Goal: Task Accomplishment & Management: Use online tool/utility

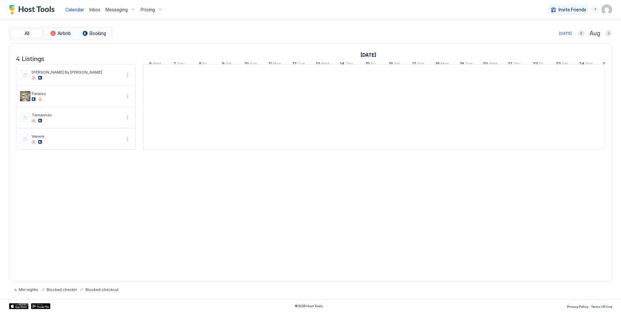
scroll to position [0, 360]
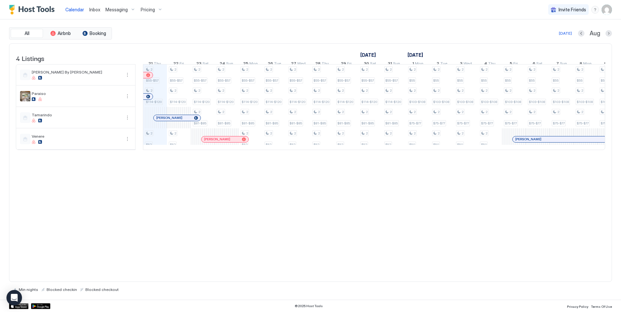
click at [97, 9] on span "Inbox" at bounding box center [94, 10] width 11 height 6
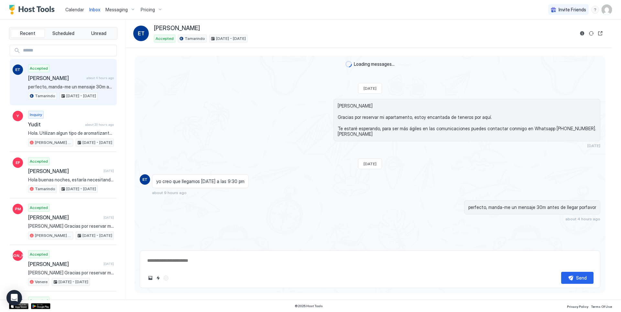
type textarea "*"
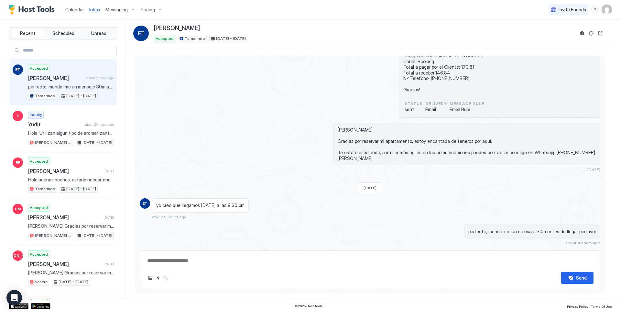
click at [73, 10] on span "Calendar" at bounding box center [74, 10] width 19 height 6
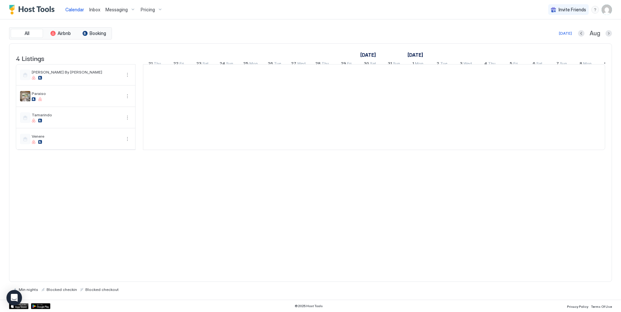
scroll to position [0, 360]
